Goal: Task Accomplishment & Management: Manage account settings

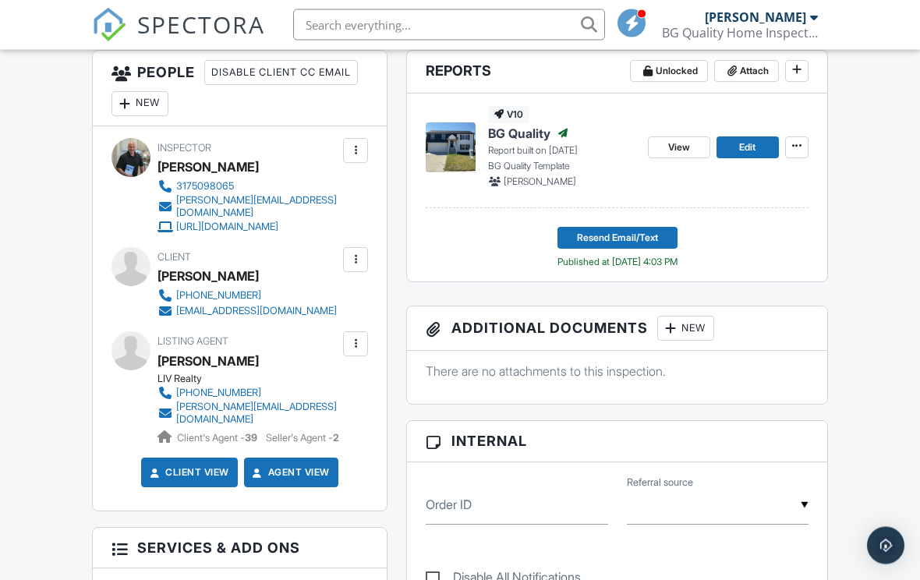
scroll to position [423, 0]
click at [360, 352] on div at bounding box center [356, 344] width 16 height 16
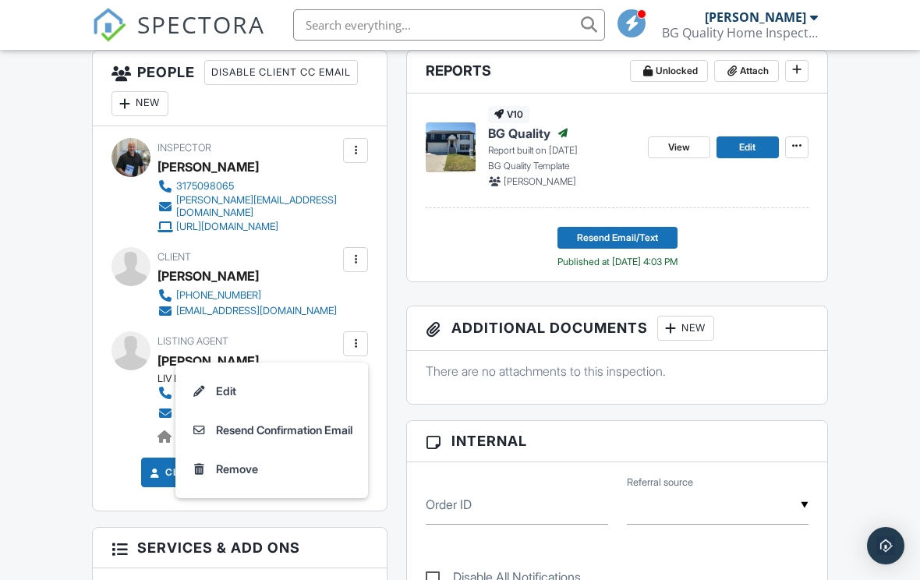
click at [218, 397] on li "Edit" at bounding box center [272, 391] width 174 height 39
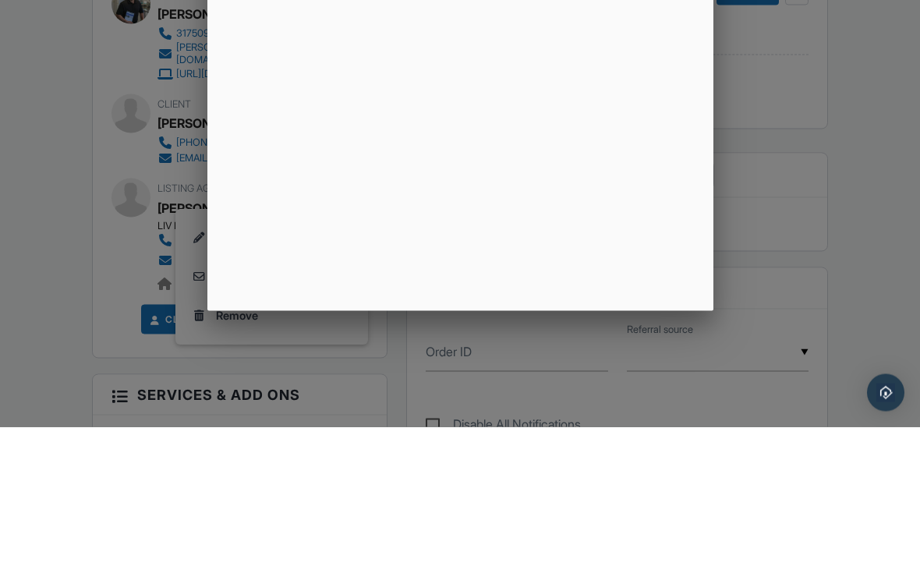
scroll to position [577, 0]
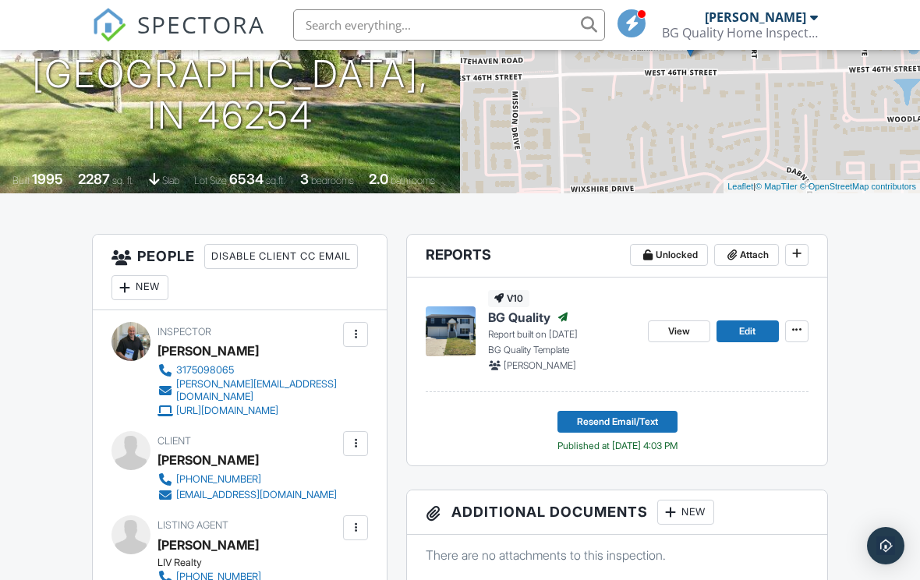
scroll to position [239, 0]
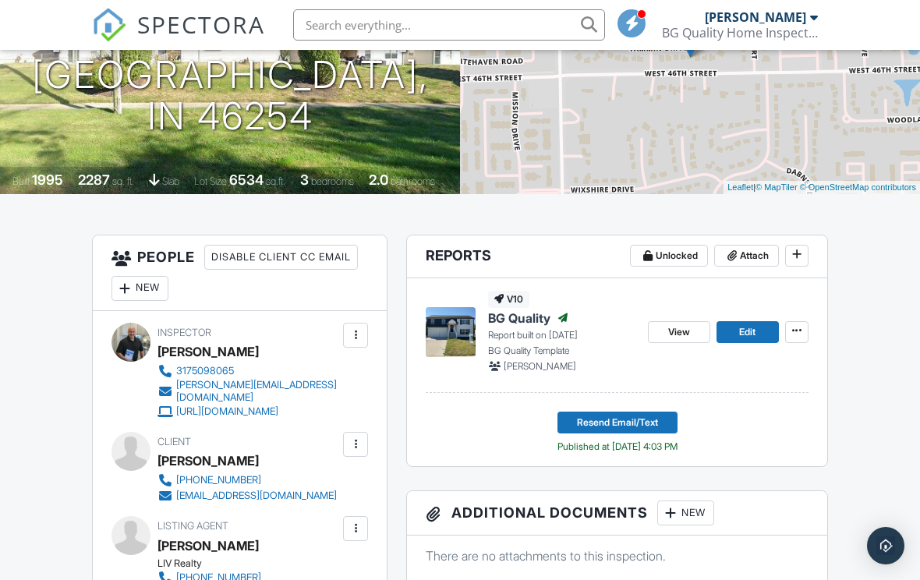
click at [806, 328] on button at bounding box center [796, 332] width 23 height 22
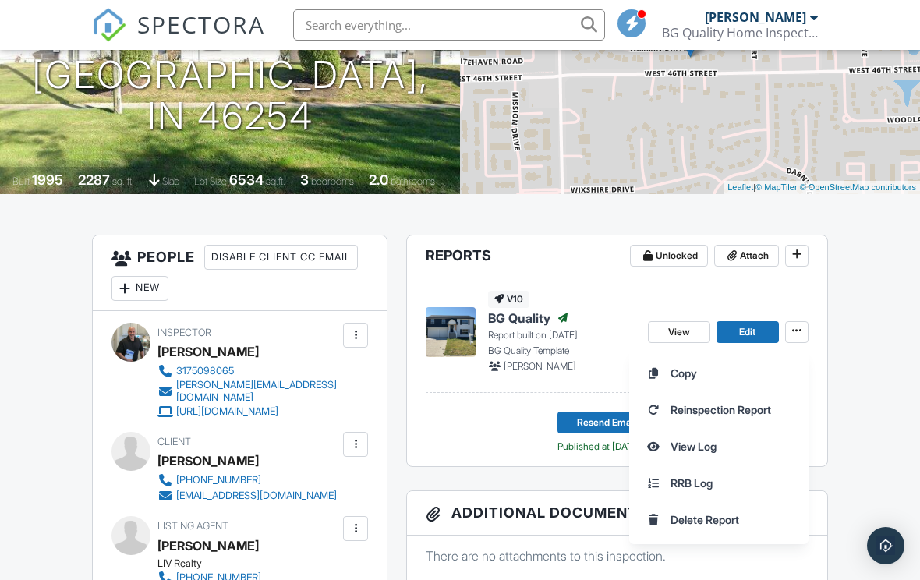
click at [880, 366] on div "Copy Reinspection Report View Log RRB Log Delete Report" at bounding box center [774, 447] width 291 height 196
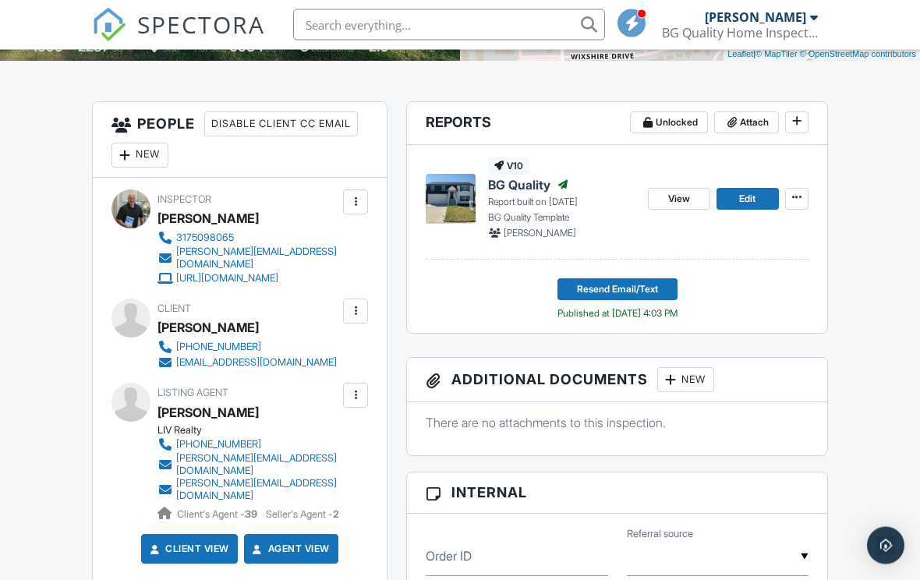
scroll to position [372, 0]
click at [356, 403] on div at bounding box center [356, 396] width 16 height 16
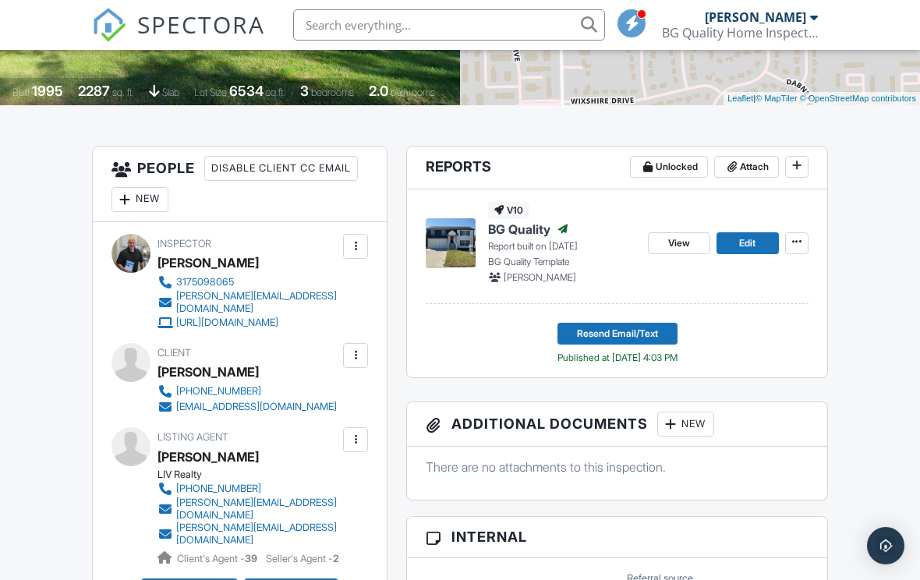
scroll to position [324, 0]
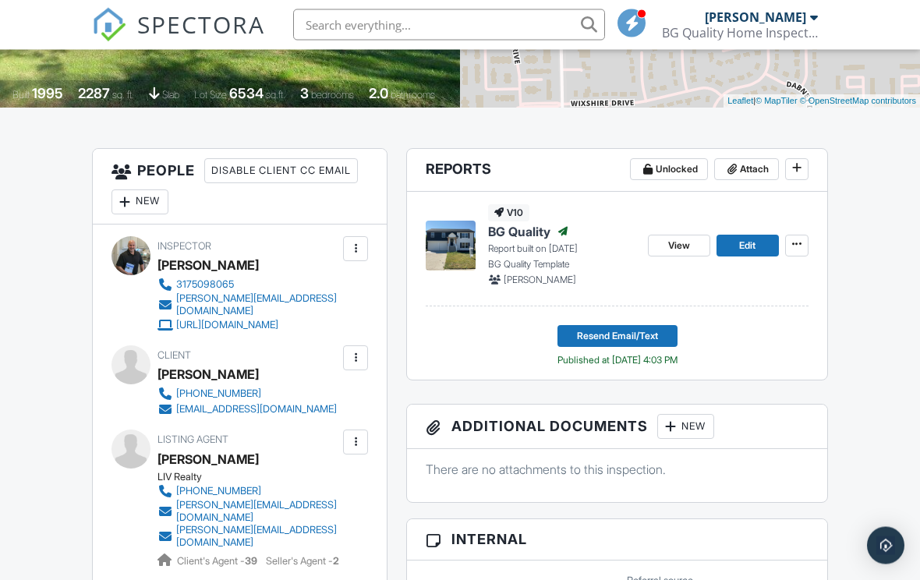
click at [655, 335] on span "Resend Email/Text" at bounding box center [617, 337] width 81 height 16
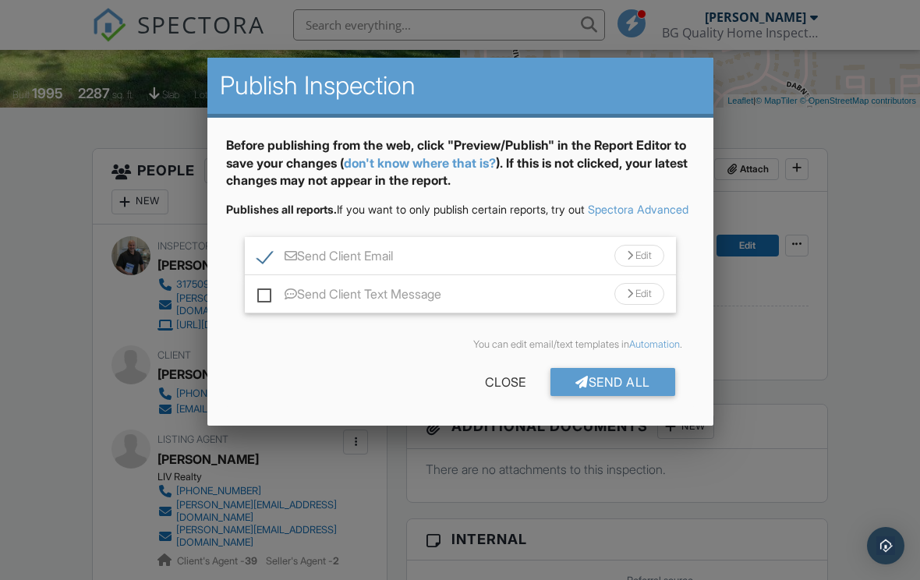
click at [501, 395] on div "Close" at bounding box center [505, 382] width 90 height 28
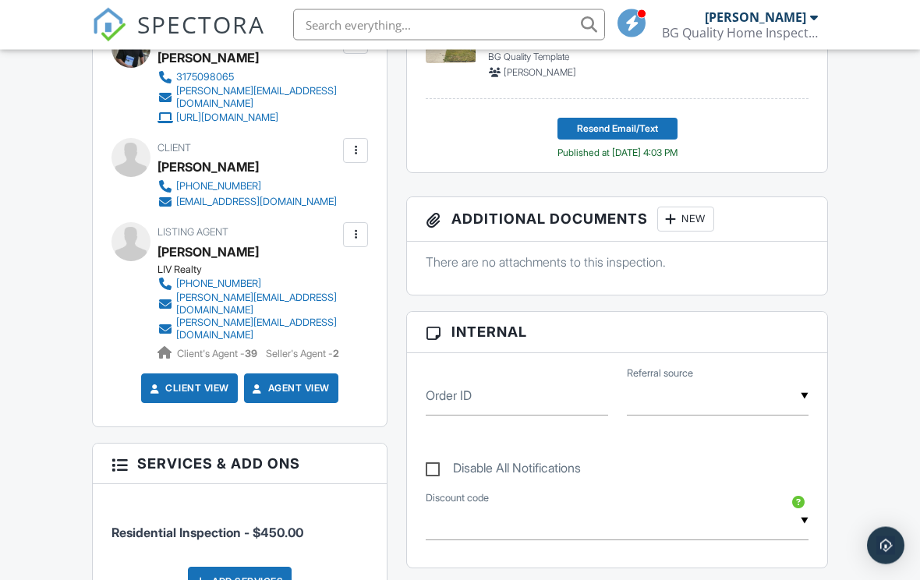
scroll to position [533, 0]
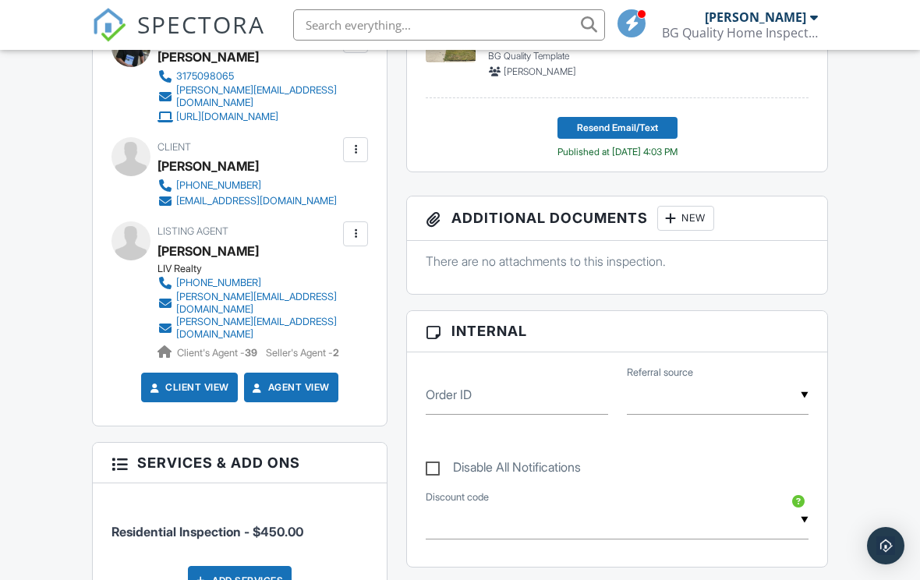
click at [306, 391] on link "Agent View" at bounding box center [290, 388] width 80 height 16
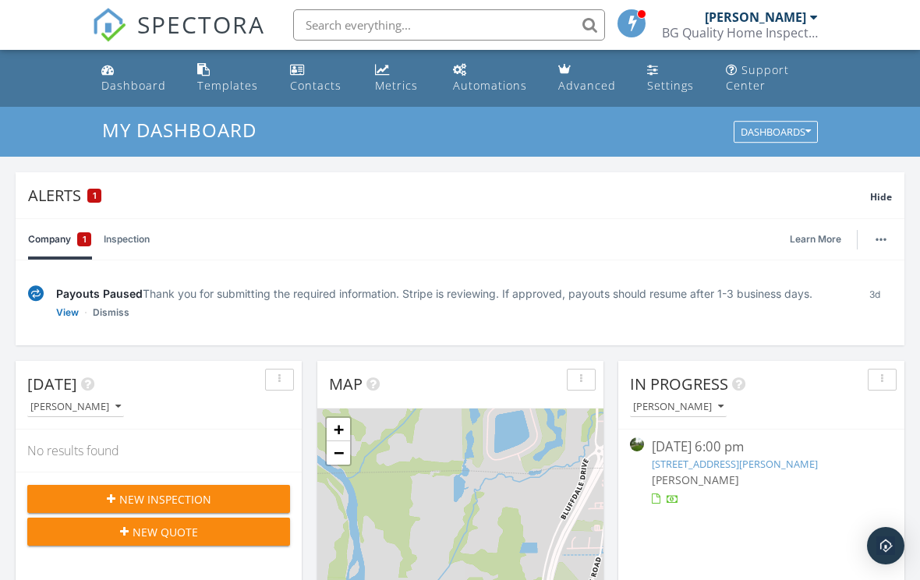
scroll to position [234, 0]
